Goal: Task Accomplishment & Management: Manage account settings

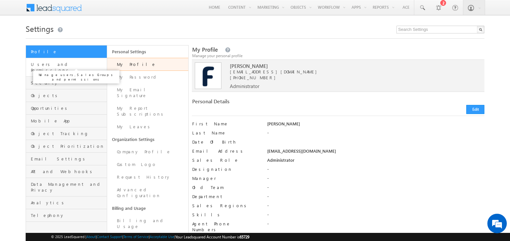
click at [59, 62] on span "Users and Permissions" at bounding box center [68, 67] width 74 height 12
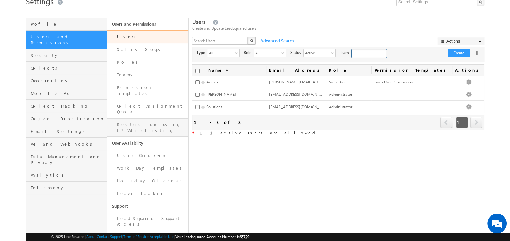
scroll to position [68, 0]
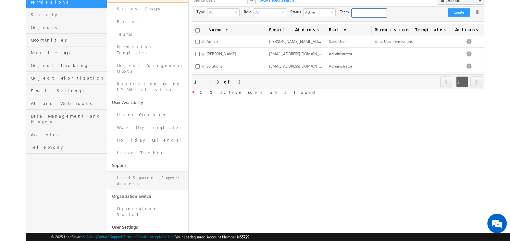
click at [155, 171] on link "LeadSquared Support Access" at bounding box center [147, 180] width 81 height 19
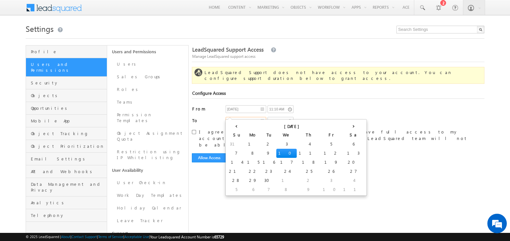
click at [250, 117] on input "[DATE]" at bounding box center [246, 121] width 41 height 8
click at [341, 153] on td "13" at bounding box center [353, 153] width 24 height 9
type input "[DATE]"
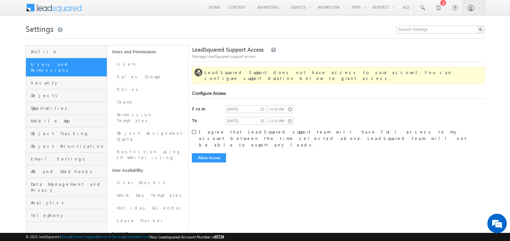
click at [194, 130] on input "I agree that LeadSquared support team will have full access to my account betwe…" at bounding box center [194, 132] width 4 height 4
checkbox input "true"
click at [204, 140] on form "Configure Access From [DATE] 11:10 AM To [DATE] 11:10 AM I agree that LeadSquar…" at bounding box center [338, 126] width 292 height 72
click at [206, 153] on button "Allow Access" at bounding box center [209, 157] width 34 height 9
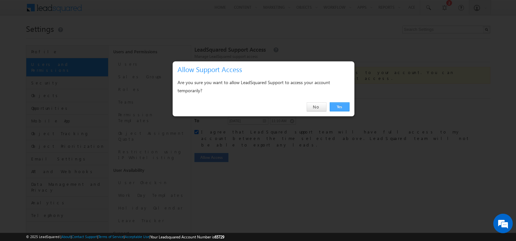
click at [343, 107] on link "Yes" at bounding box center [340, 106] width 20 height 9
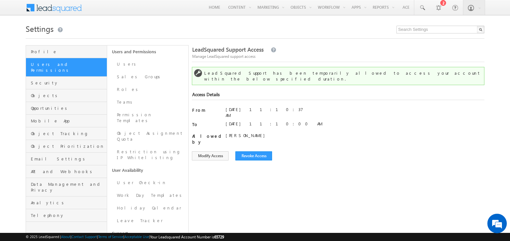
click at [224, 235] on span "65729" at bounding box center [219, 236] width 10 height 5
copy span "65729"
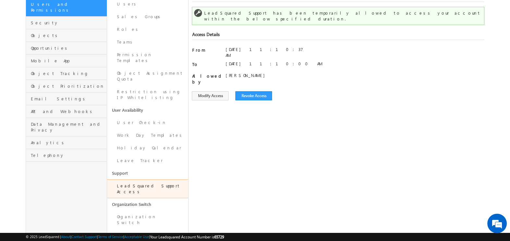
scroll to position [68, 0]
